Goal: Task Accomplishment & Management: Manage account settings

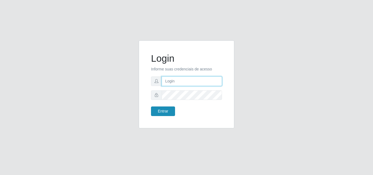
type input "loja3@c-asasupermercados.com.br"
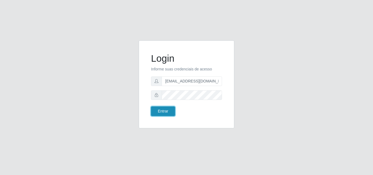
click at [168, 112] on button "Entrar" at bounding box center [163, 112] width 24 height 10
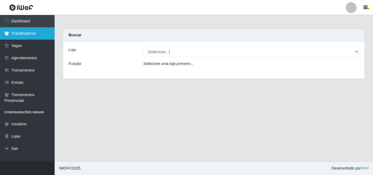
click at [24, 34] on link "Trabalhadores" at bounding box center [27, 33] width 55 height 12
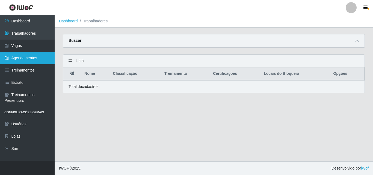
click at [20, 61] on link "Agendamentos" at bounding box center [27, 58] width 55 height 12
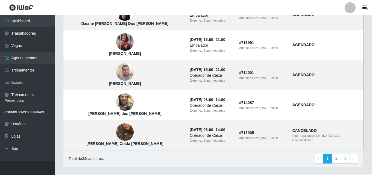
scroll to position [395, 0]
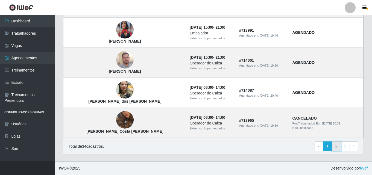
click at [338, 149] on link "2" at bounding box center [336, 146] width 9 height 10
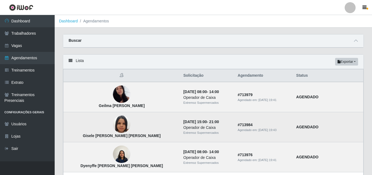
click at [113, 126] on img at bounding box center [121, 124] width 17 height 31
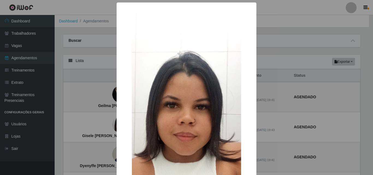
click at [290, 43] on div "× Gisele Albertina Lima da Silva OK Cancel" at bounding box center [186, 87] width 373 height 175
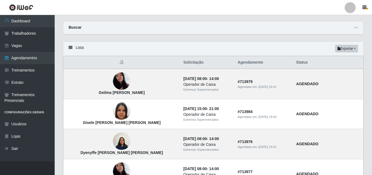
scroll to position [13, 0]
click at [210, 51] on div "Lista Exportar PDF Excel" at bounding box center [213, 49] width 300 height 14
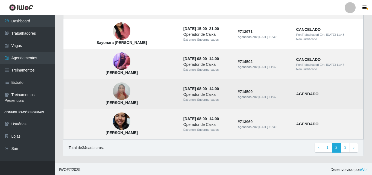
scroll to position [395, 0]
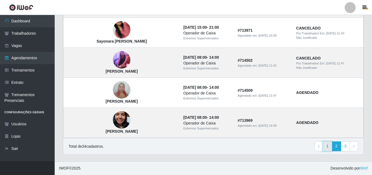
click at [328, 146] on link "1" at bounding box center [327, 146] width 9 height 10
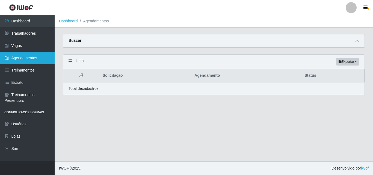
click at [18, 60] on link "Agendamentos" at bounding box center [27, 58] width 55 height 12
click at [75, 40] on strong "Buscar" at bounding box center [75, 40] width 13 height 4
click at [70, 61] on icon at bounding box center [71, 61] width 4 height 4
click at [28, 59] on link "Agendamentos" at bounding box center [27, 58] width 55 height 12
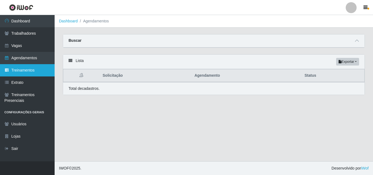
click at [19, 73] on link "Treinamentos" at bounding box center [27, 70] width 55 height 12
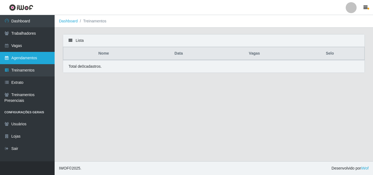
click at [19, 61] on link "Agendamentos" at bounding box center [27, 58] width 55 height 12
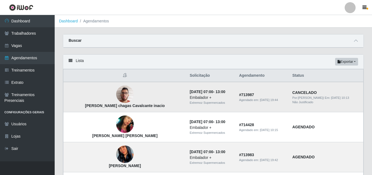
click at [116, 96] on img at bounding box center [124, 94] width 17 height 23
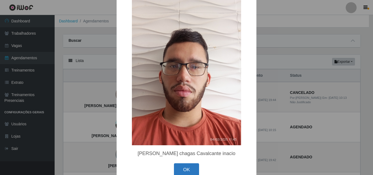
scroll to position [25, 0]
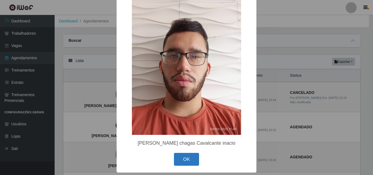
click at [187, 163] on button "OK" at bounding box center [186, 159] width 25 height 13
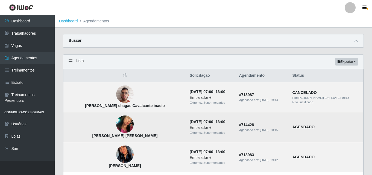
click at [116, 125] on img at bounding box center [124, 124] width 17 height 28
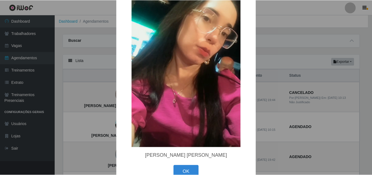
scroll to position [55, 0]
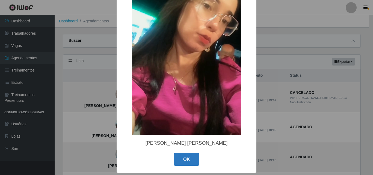
click at [190, 158] on button "OK" at bounding box center [186, 159] width 25 height 13
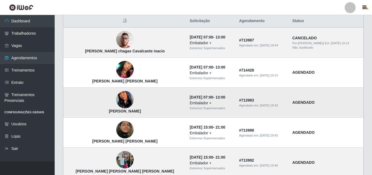
click at [116, 102] on img at bounding box center [124, 100] width 17 height 38
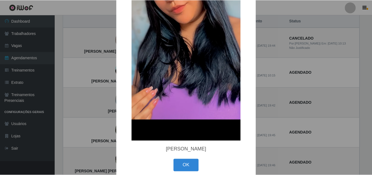
scroll to position [109, 0]
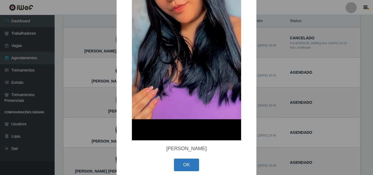
click at [178, 170] on button "OK" at bounding box center [186, 165] width 25 height 13
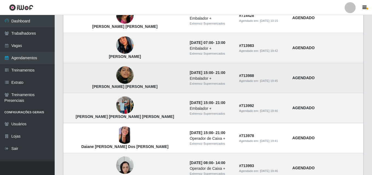
click at [116, 78] on img at bounding box center [124, 75] width 17 height 31
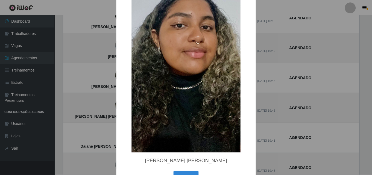
scroll to position [73, 0]
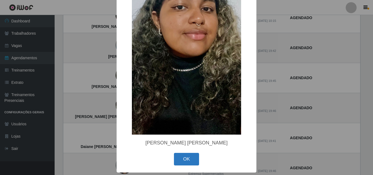
click at [190, 162] on button "OK" at bounding box center [186, 159] width 25 height 13
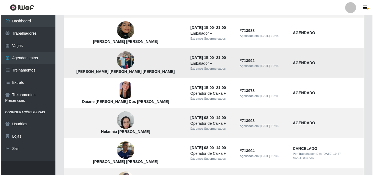
scroll to position [164, 0]
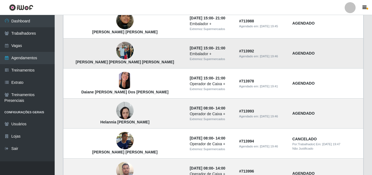
click at [116, 50] on img at bounding box center [124, 50] width 17 height 23
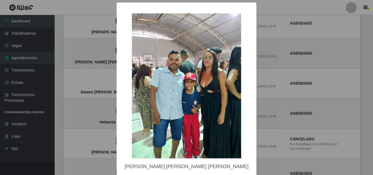
scroll to position [24, 0]
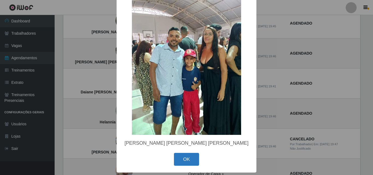
click at [186, 160] on button "OK" at bounding box center [186, 159] width 25 height 13
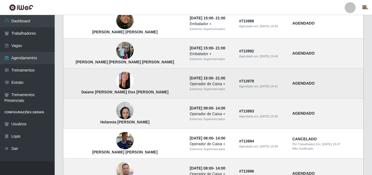
click at [116, 77] on img at bounding box center [124, 80] width 17 height 17
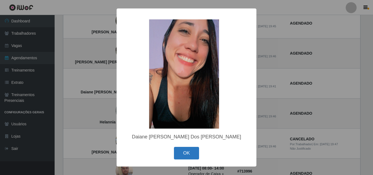
click at [189, 153] on button "OK" at bounding box center [186, 153] width 25 height 13
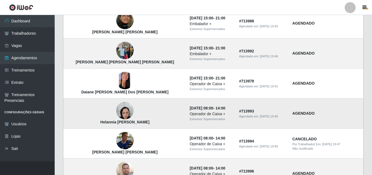
click at [120, 114] on td "Helannia Sabrina Barreto da Silva" at bounding box center [124, 114] width 123 height 30
click at [116, 110] on img at bounding box center [124, 110] width 17 height 23
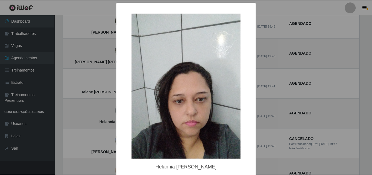
scroll to position [25, 0]
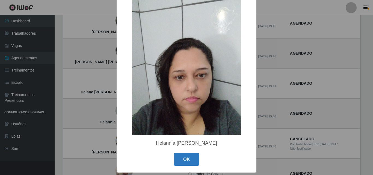
click at [178, 160] on button "OK" at bounding box center [186, 159] width 25 height 13
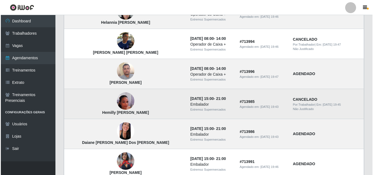
scroll to position [273, 0]
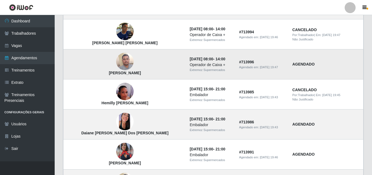
click at [116, 63] on img at bounding box center [124, 61] width 17 height 23
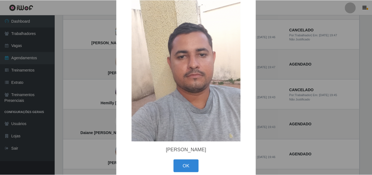
scroll to position [25, 0]
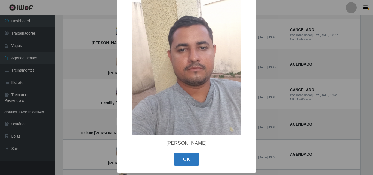
click at [190, 161] on button "OK" at bounding box center [186, 159] width 25 height 13
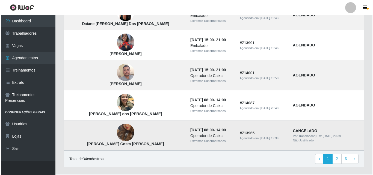
scroll to position [395, 0]
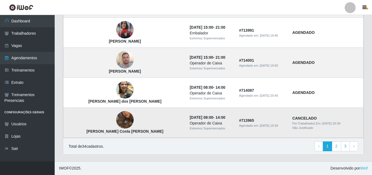
click at [116, 118] on img at bounding box center [124, 120] width 17 height 31
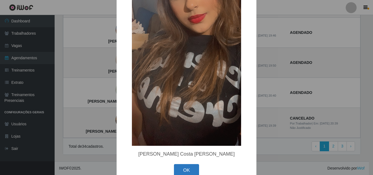
scroll to position [73, 0]
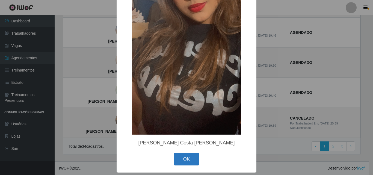
click at [188, 158] on button "OK" at bounding box center [186, 159] width 25 height 13
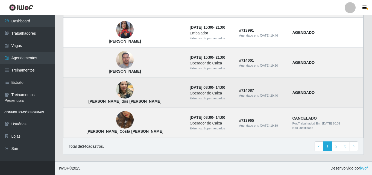
click at [116, 90] on img at bounding box center [124, 89] width 17 height 23
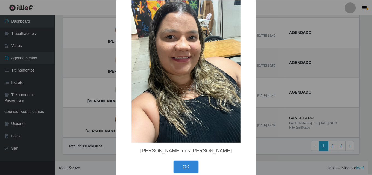
scroll to position [25, 0]
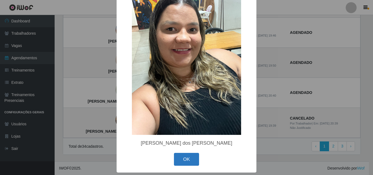
click at [187, 160] on button "OK" at bounding box center [186, 159] width 25 height 13
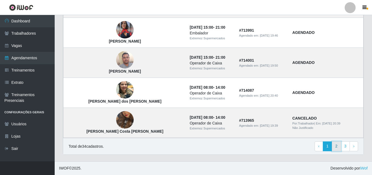
click at [338, 147] on link "2" at bounding box center [336, 146] width 9 height 10
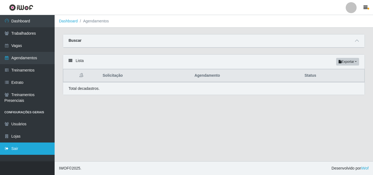
click at [14, 151] on link "Sair" at bounding box center [27, 149] width 55 height 12
